Goal: Task Accomplishment & Management: Complete application form

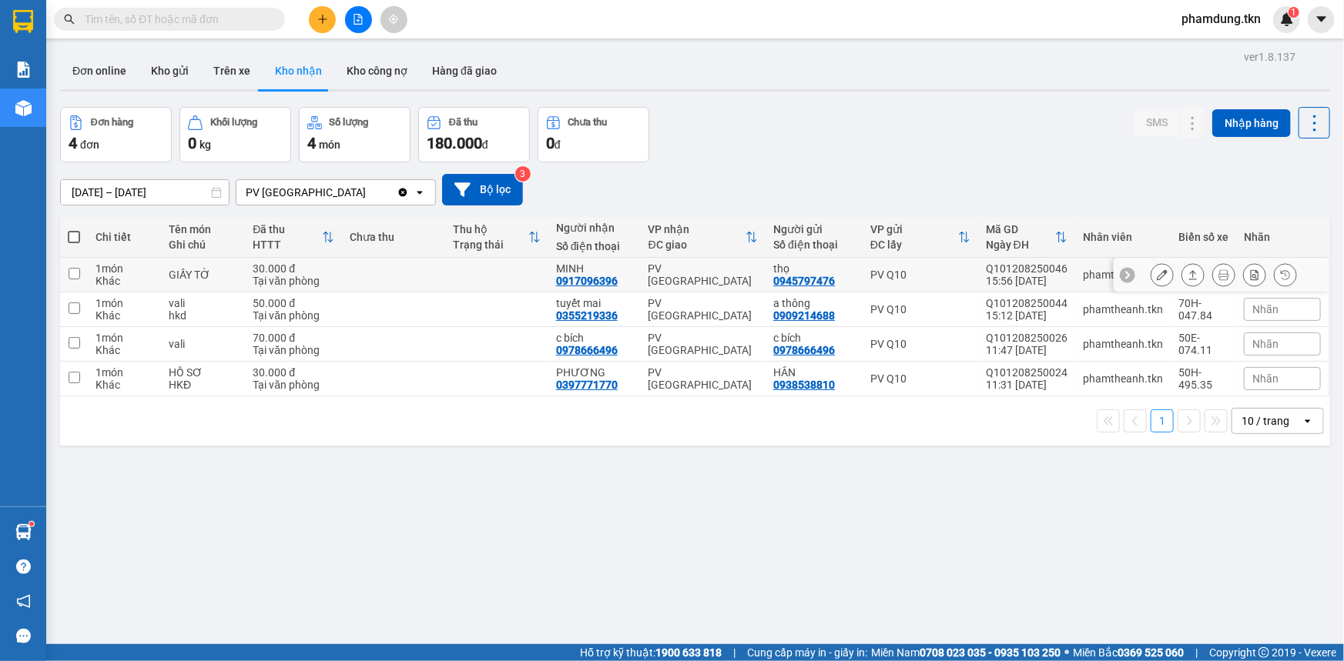
click at [74, 272] on input "checkbox" at bounding box center [75, 274] width 12 height 12
checkbox input "true"
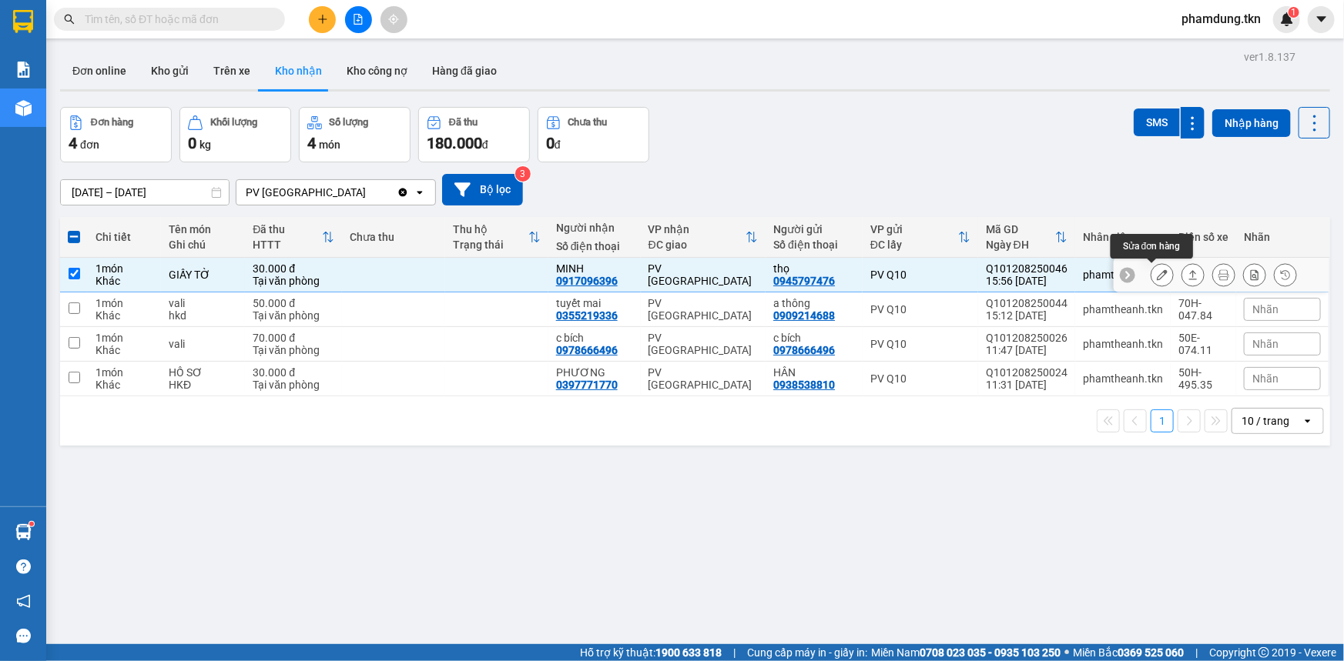
click at [1158, 274] on button at bounding box center [1162, 275] width 22 height 27
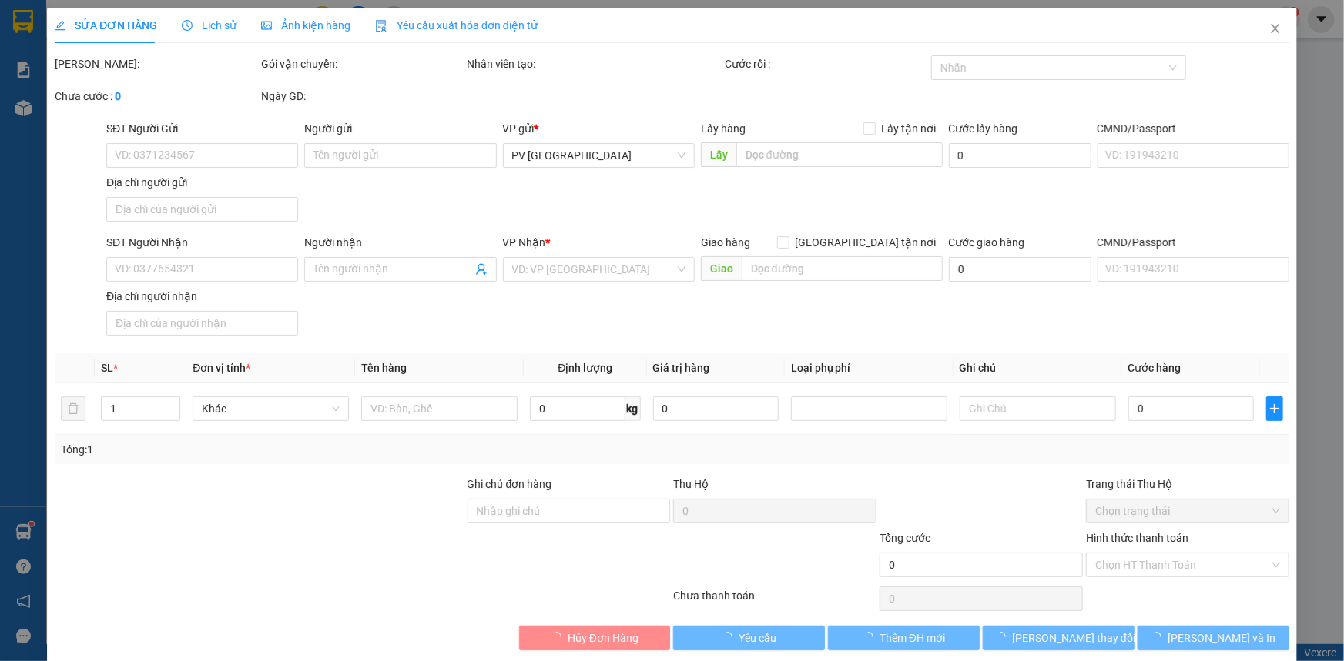
type input "0945797476"
type input "thọ"
type input "0917096396"
type input "MINH"
type input "30.000"
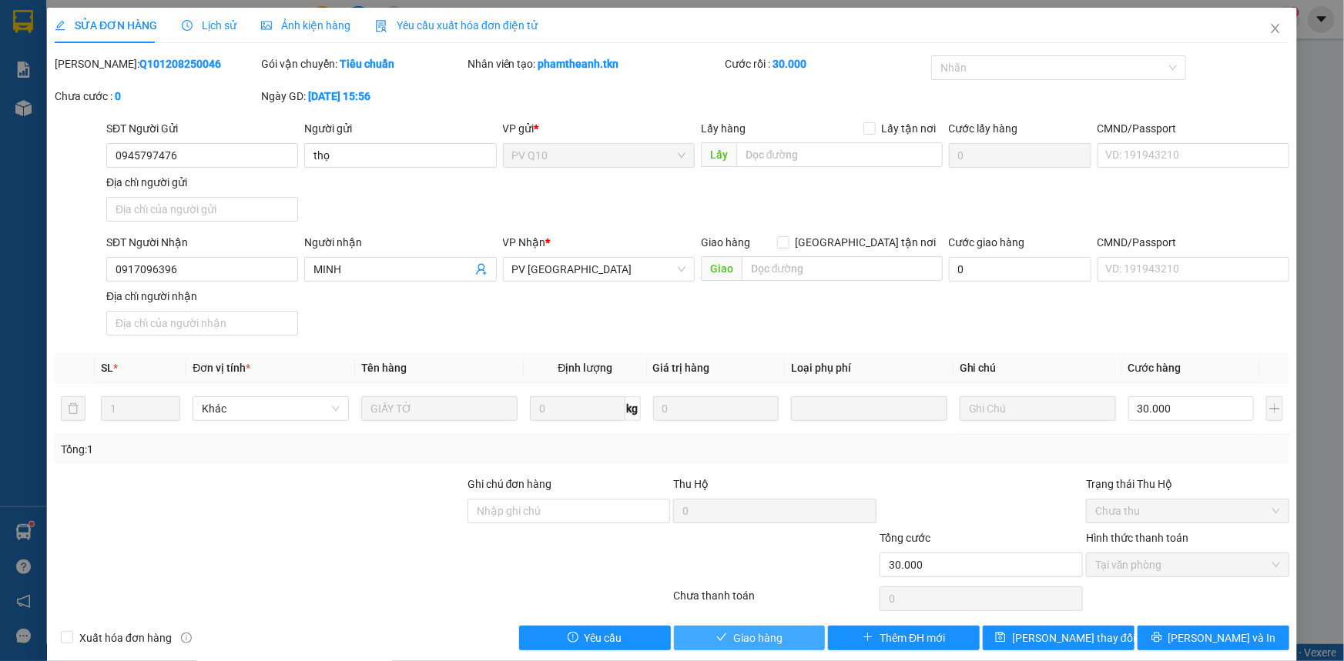
click at [769, 632] on span "Giao hàng" at bounding box center [757, 638] width 49 height 17
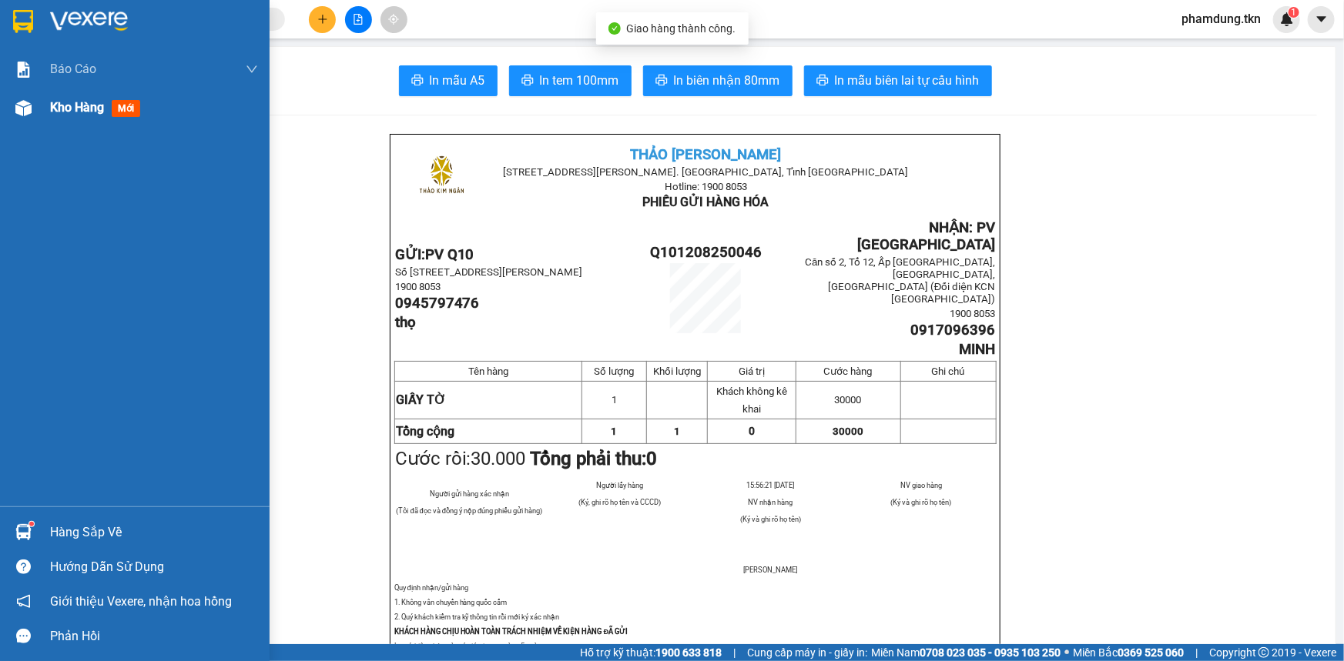
click at [71, 103] on span "Kho hàng" at bounding box center [77, 107] width 54 height 15
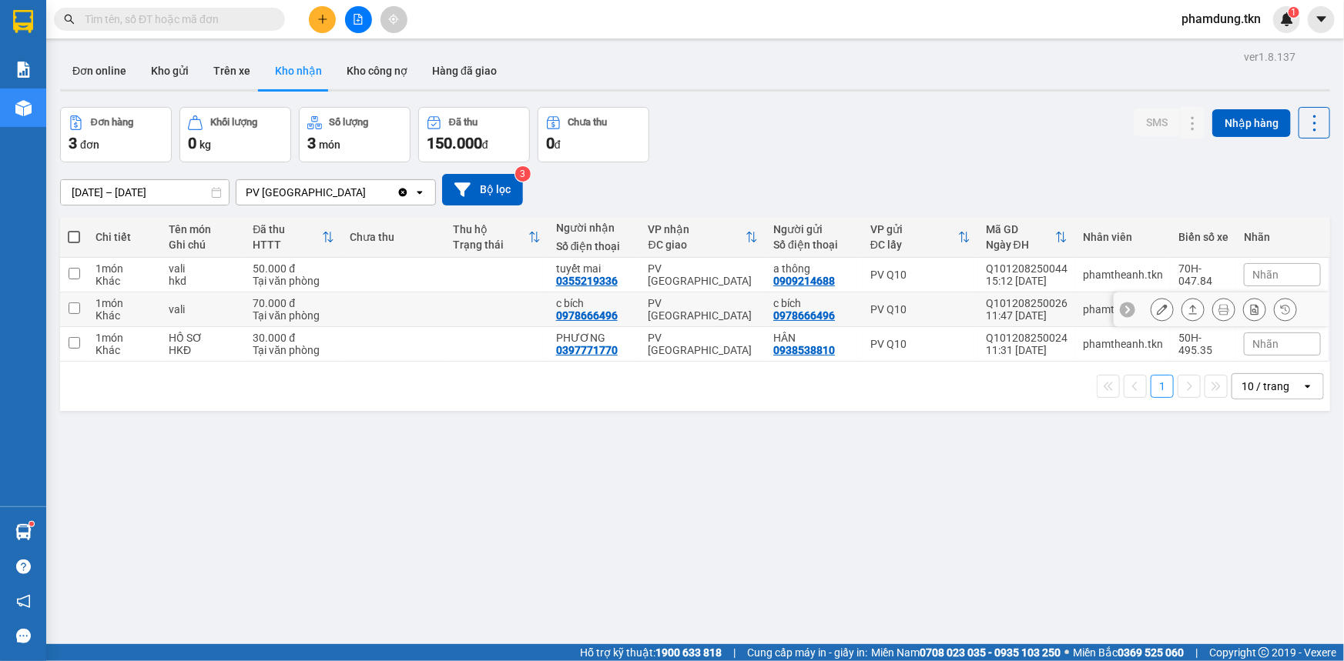
click at [77, 301] on td at bounding box center [74, 310] width 28 height 35
checkbox input "true"
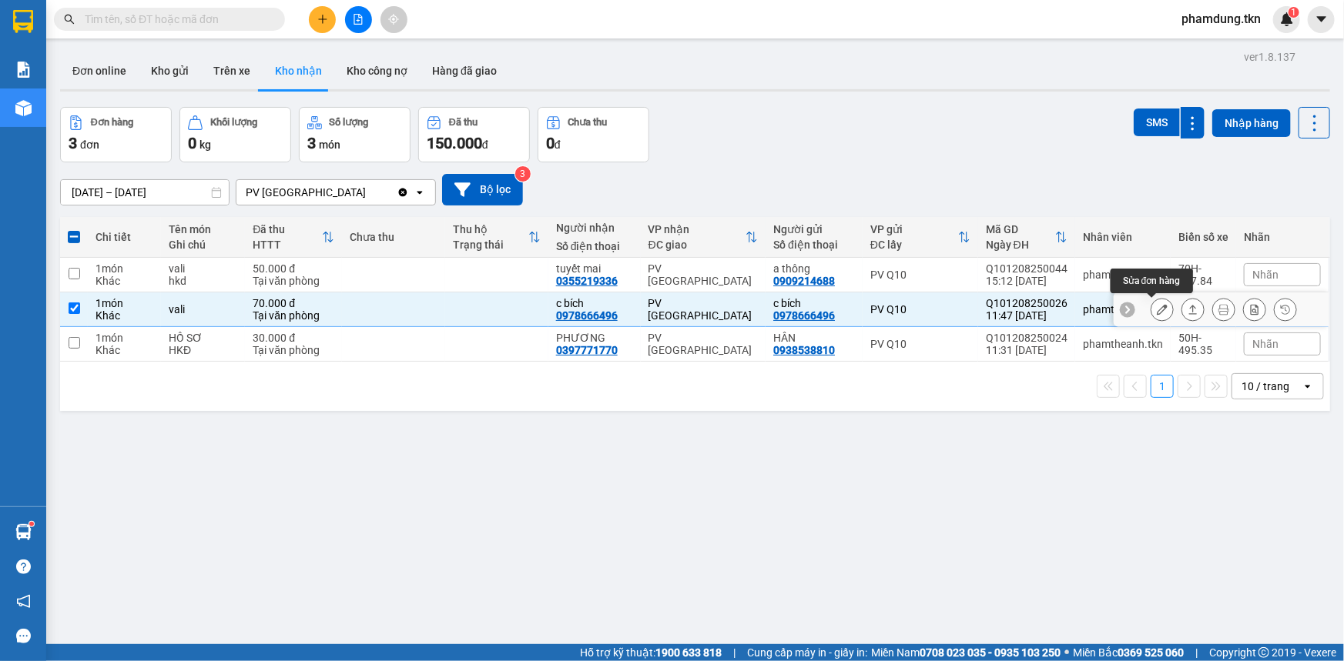
click at [1156, 307] on icon at bounding box center [1161, 309] width 11 height 11
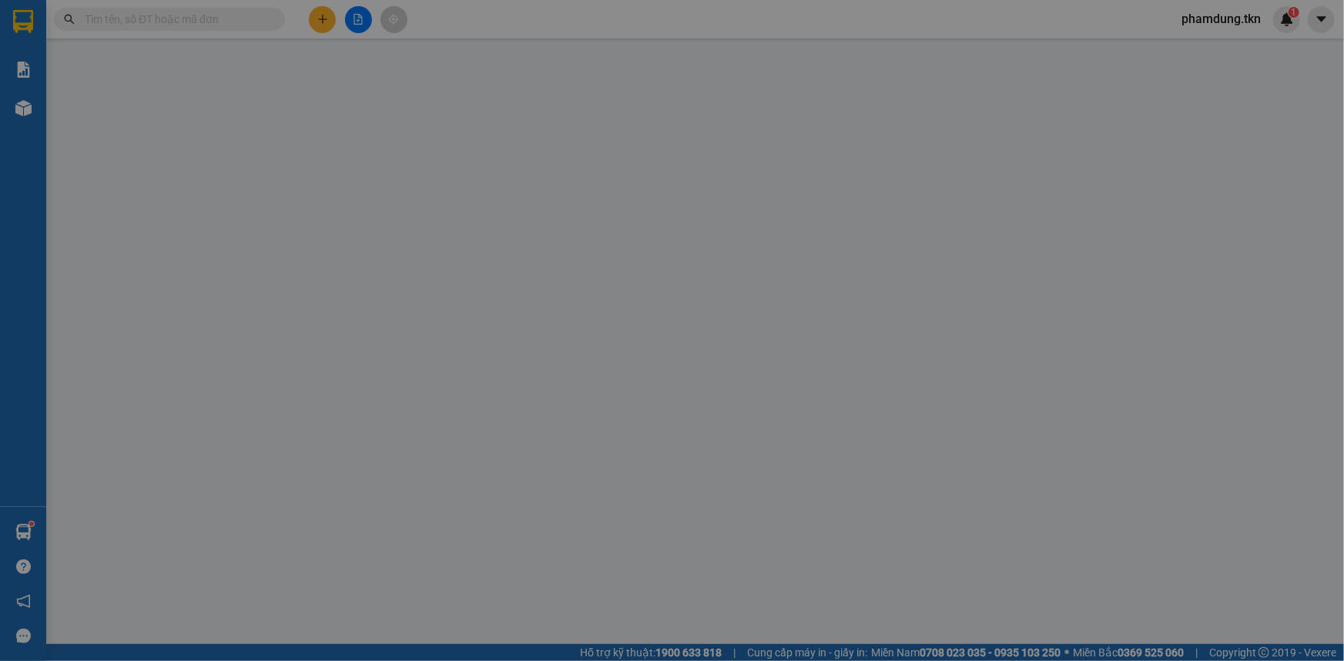
type input "0978666496"
type input "c bích"
type input "0978666496"
type input "c bích"
type input "70.000"
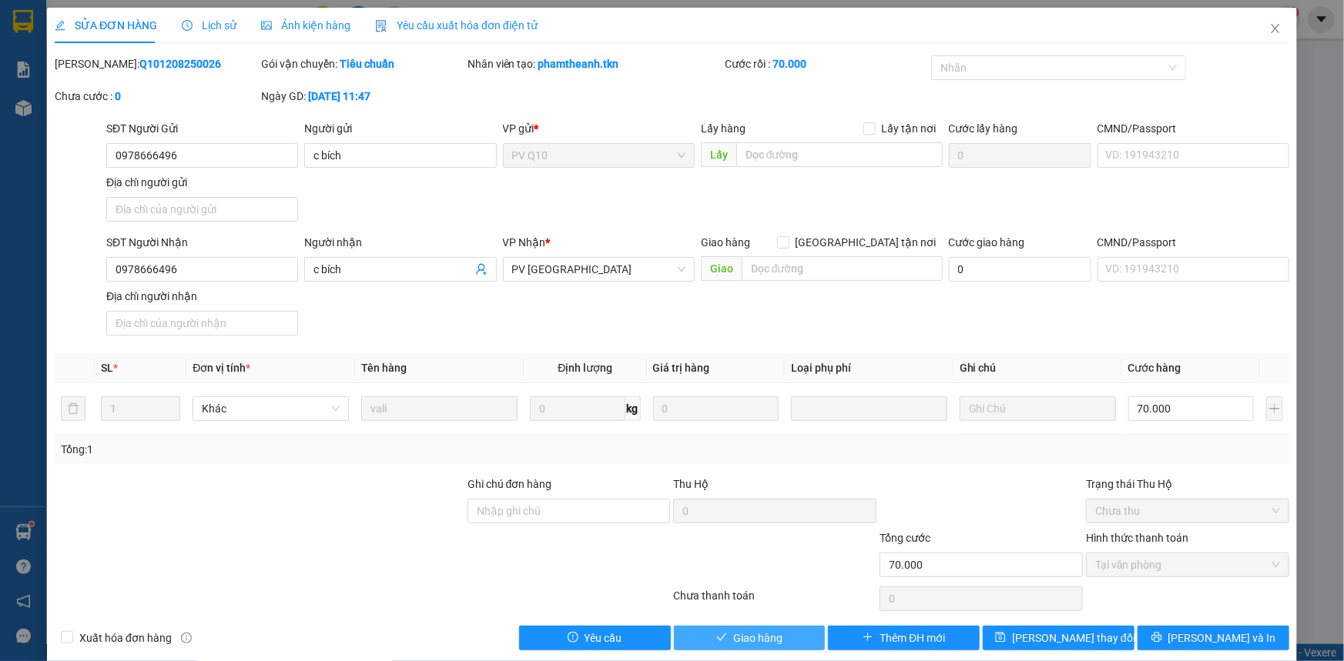
click at [746, 630] on span "Giao hàng" at bounding box center [757, 638] width 49 height 17
